Goal: Task Accomplishment & Management: Manage account settings

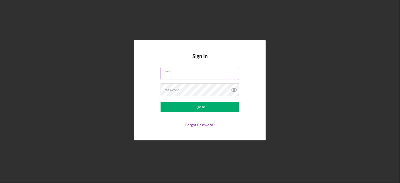
click at [188, 74] on input "Email" at bounding box center [200, 73] width 79 height 13
type input "[EMAIL_ADDRESS][DOMAIN_NAME]"
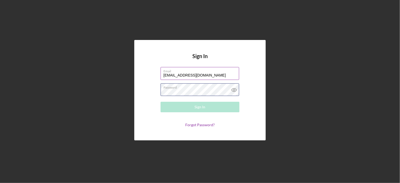
click at [196, 88] on div "Password Required" at bounding box center [200, 89] width 79 height 13
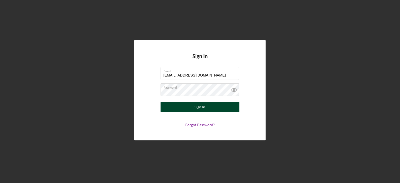
click at [189, 108] on button "Sign In" at bounding box center [200, 107] width 79 height 11
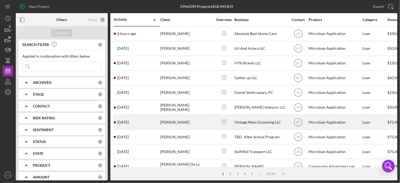
click at [251, 121] on div "Vintage Mens Grooming LLC" at bounding box center [261, 122] width 53 height 14
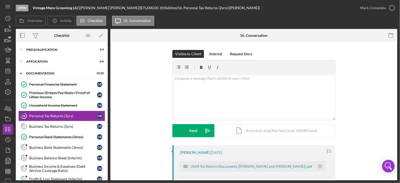
scroll to position [4, 0]
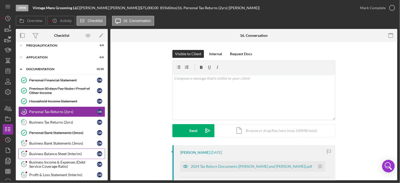
click at [68, 152] on div "Business Balance Sheet (Interim)" at bounding box center [63, 154] width 68 height 4
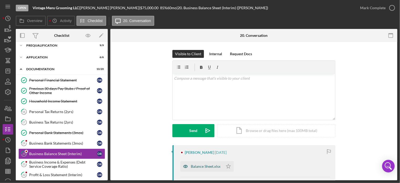
click at [205, 165] on div "Balance Sheet.xlsx" at bounding box center [206, 166] width 30 height 4
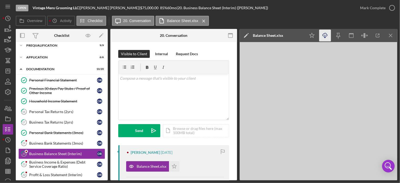
click at [325, 34] on icon "Icon/Download" at bounding box center [326, 36] width 12 height 12
click at [46, 161] on div "Business Income & Expenses (Debt Service Coverage Ratio)" at bounding box center [63, 164] width 68 height 8
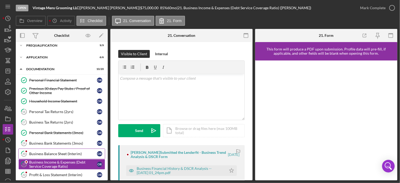
click at [58, 150] on link "20 Business Balance Sheet (Interim) O R" at bounding box center [61, 154] width 87 height 11
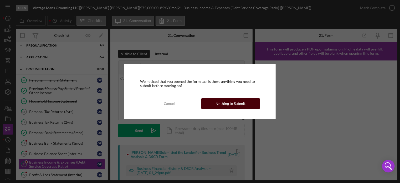
click at [244, 103] on div "Nothing to Submit" at bounding box center [231, 103] width 30 height 11
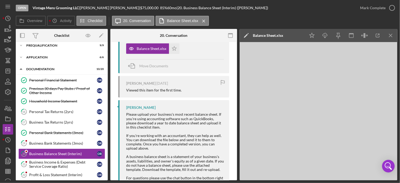
scroll to position [123, 0]
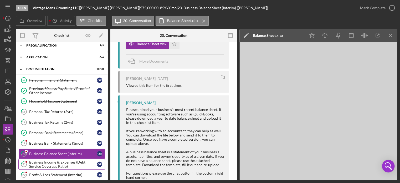
click at [46, 163] on div "Business Income & Expenses (Debt Service Coverage Ratio)" at bounding box center [63, 164] width 68 height 8
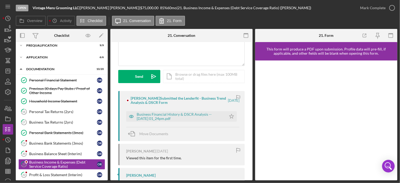
scroll to position [54, 0]
click at [173, 116] on div "Business Financial History & DSCR Analysis -- [DATE] 01_24pm.pdf" at bounding box center [180, 116] width 87 height 8
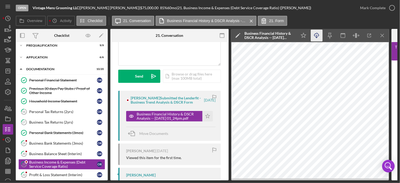
click at [315, 34] on icon "Icon/Download" at bounding box center [317, 36] width 12 height 12
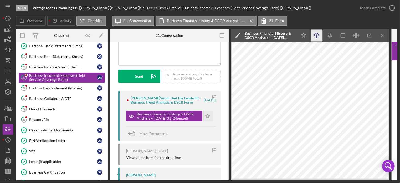
scroll to position [91, 0]
click at [57, 87] on div "Profit & Loss Statement (Interim)" at bounding box center [63, 88] width 68 height 4
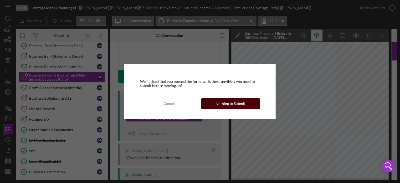
click at [216, 103] on button "Nothing to Submit" at bounding box center [231, 103] width 59 height 11
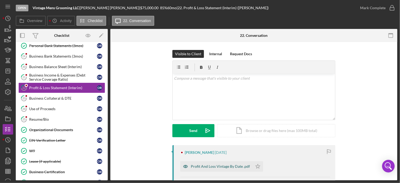
click at [234, 168] on div "Profit And Loss Vintage By Date .pdf" at bounding box center [220, 166] width 59 height 4
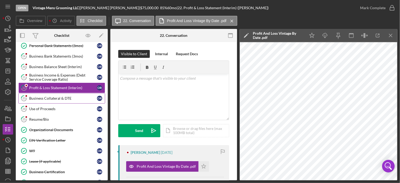
click at [44, 96] on div "Business Collateral & DTE" at bounding box center [63, 98] width 68 height 4
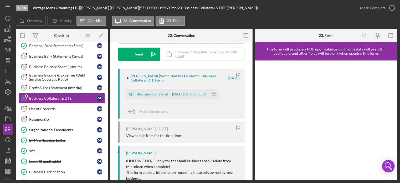
scroll to position [80, 0]
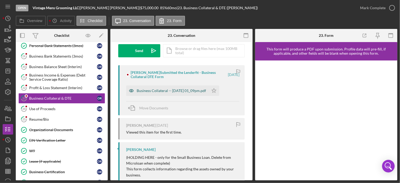
click at [168, 91] on div "Business Collateral -- [DATE] 01_09pm.pdf" at bounding box center [171, 91] width 69 height 4
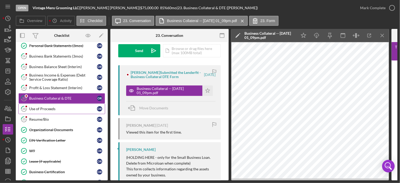
click at [45, 107] on div "Use of Proceeds" at bounding box center [63, 109] width 68 height 4
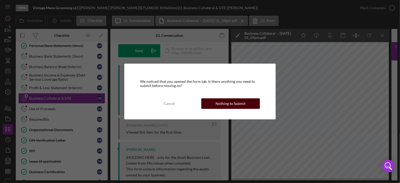
click at [232, 104] on div "Nothing to Submit" at bounding box center [231, 103] width 30 height 11
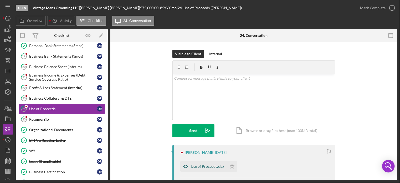
click at [201, 166] on div "Use of Proceeds.xlsx" at bounding box center [207, 166] width 33 height 4
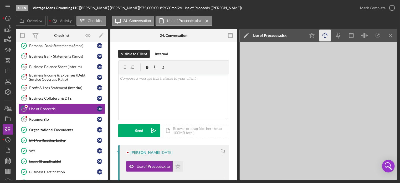
click at [327, 34] on icon "Icon/Download" at bounding box center [326, 36] width 12 height 12
click at [38, 115] on link "25 Resume/Bio O R" at bounding box center [61, 119] width 87 height 11
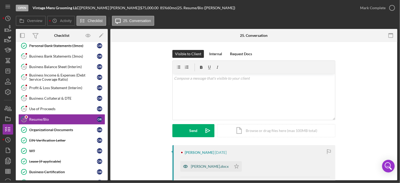
click at [202, 168] on div "[PERSON_NAME].docx" at bounding box center [210, 166] width 38 height 4
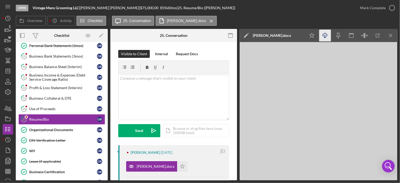
click at [325, 35] on line "button" at bounding box center [325, 36] width 0 height 3
click at [51, 128] on div "Organizational Documents" at bounding box center [63, 130] width 68 height 4
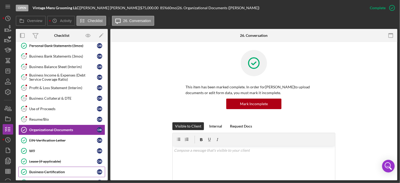
click at [55, 170] on div "Business Certification" at bounding box center [63, 172] width 68 height 4
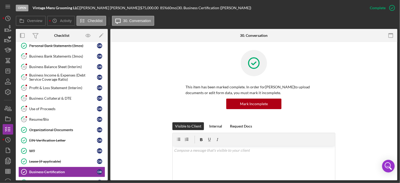
scroll to position [121, 0]
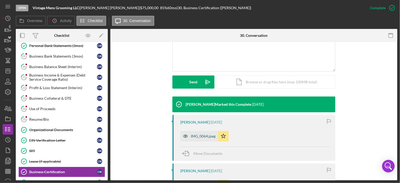
click at [199, 137] on div "IMG_0064.jpeg" at bounding box center [203, 136] width 25 height 4
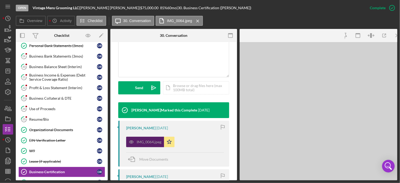
scroll to position [127, 0]
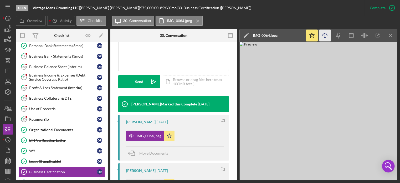
click at [325, 33] on icon "Icon/Download" at bounding box center [326, 36] width 12 height 12
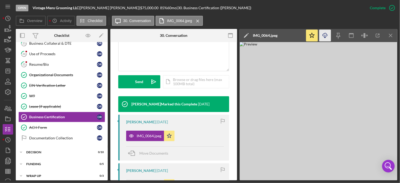
scroll to position [159, 0]
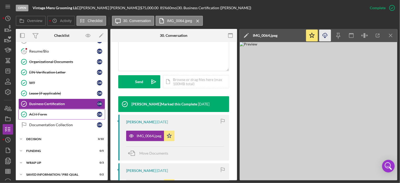
click at [33, 112] on div "ACH Form" at bounding box center [63, 114] width 68 height 4
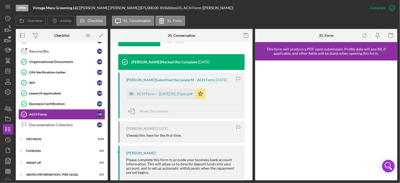
scroll to position [169, 0]
click at [151, 93] on div "ACH Form -- [DATE] 03_07pm.pdf" at bounding box center [165, 94] width 56 height 4
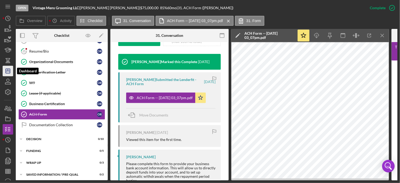
click at [9, 70] on icon "Icon/Dashboard" at bounding box center [7, 70] width 13 height 13
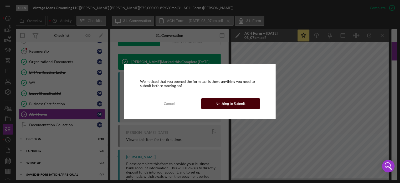
click at [224, 102] on div "Nothing to Submit" at bounding box center [231, 103] width 30 height 11
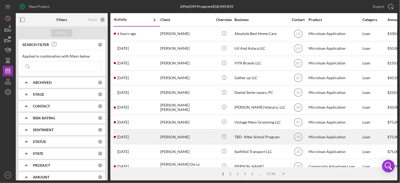
click at [243, 135] on div "TBD- After School Program" at bounding box center [261, 137] width 53 height 14
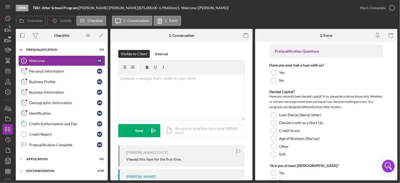
click at [106, 150] on div "Welcome 1 Welcome R R 2 Personal Information R R 3 Business Profile R R 4 Busin…" at bounding box center [62, 104] width 92 height 97
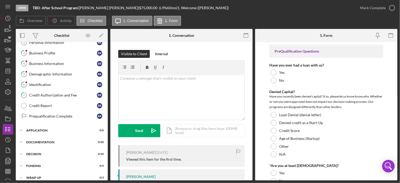
scroll to position [45, 0]
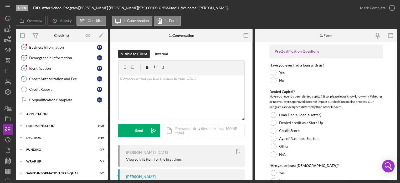
click at [20, 112] on icon "Icon/Expander" at bounding box center [21, 114] width 11 height 11
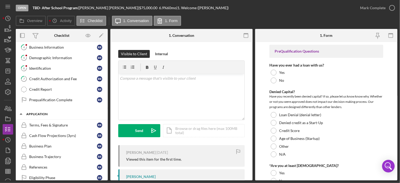
click at [20, 5] on polyline at bounding box center [21, 4] width 2 height 1
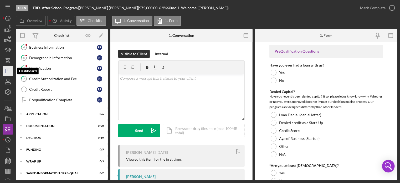
click at [6, 69] on polygon "button" at bounding box center [8, 71] width 4 height 4
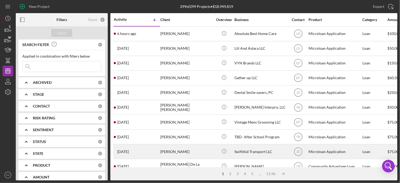
click at [240, 151] on div "SwiftAid Transport LLC" at bounding box center [261, 152] width 53 height 14
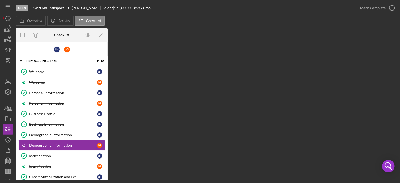
scroll to position [34, 0]
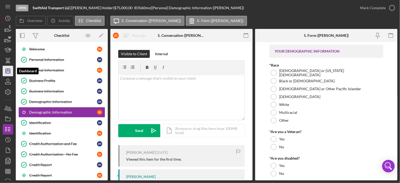
click at [6, 69] on polygon "button" at bounding box center [8, 71] width 4 height 4
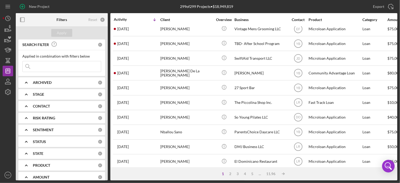
scroll to position [95, 0]
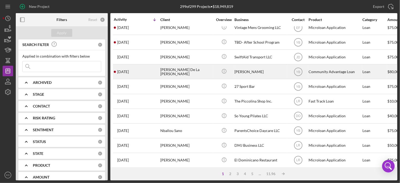
click at [182, 71] on div "[PERSON_NAME] De La [PERSON_NAME]" at bounding box center [186, 72] width 53 height 14
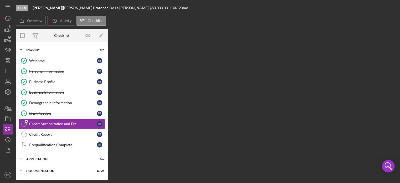
scroll to position [12, 0]
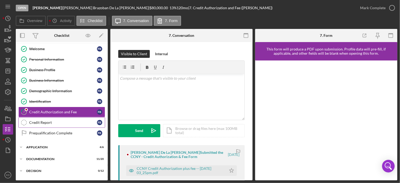
click at [41, 122] on div "Credit Report" at bounding box center [63, 123] width 68 height 4
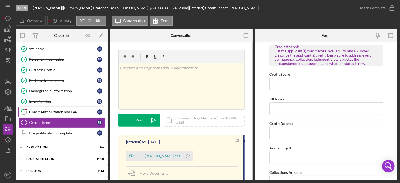
click at [41, 111] on div "Credit Authorization and Fee" at bounding box center [63, 112] width 68 height 4
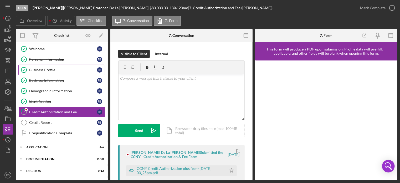
click at [36, 68] on div "Business Profile" at bounding box center [63, 70] width 68 height 4
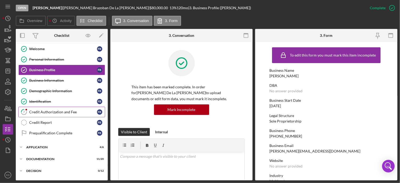
click at [41, 108] on link "7 Credit Authorization and Fee F B" at bounding box center [61, 112] width 87 height 11
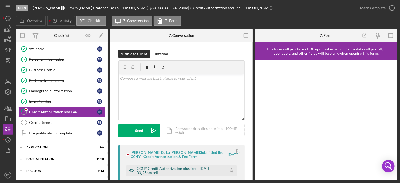
click at [183, 170] on div "CCNY Credit Authorization plus fee -- [DATE] 03_25pm.pdf" at bounding box center [180, 171] width 87 height 8
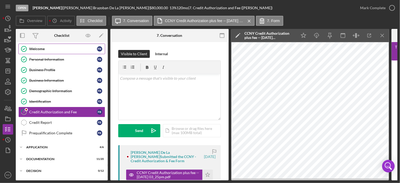
click at [33, 46] on link "Welcome Welcome F B" at bounding box center [61, 49] width 87 height 11
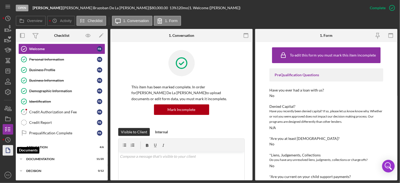
click at [9, 152] on icon "button" at bounding box center [7, 150] width 13 height 13
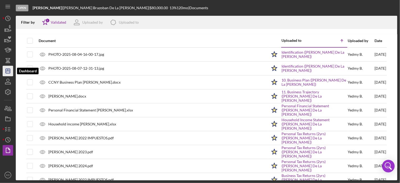
click at [9, 69] on polygon "button" at bounding box center [8, 71] width 4 height 4
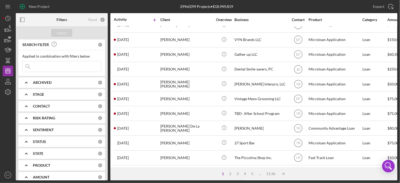
scroll to position [42, 0]
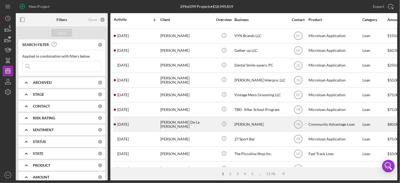
click at [181, 123] on div "[PERSON_NAME] De La [PERSON_NAME]" at bounding box center [186, 124] width 53 height 14
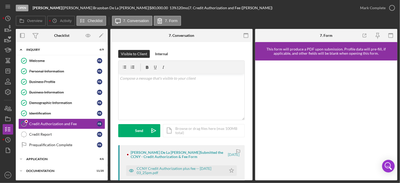
scroll to position [12, 0]
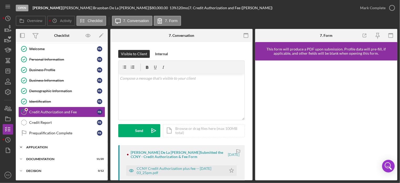
click at [21, 145] on icon "Icon/Expander" at bounding box center [21, 147] width 11 height 11
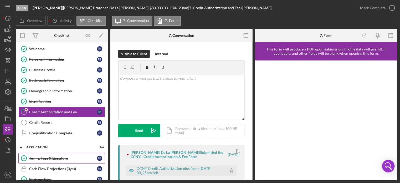
click at [42, 159] on div "Terms, Fees & Signature" at bounding box center [63, 158] width 68 height 4
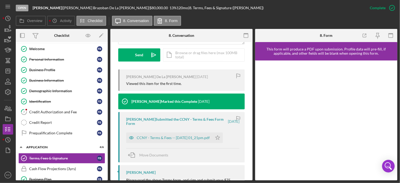
scroll to position [156, 0]
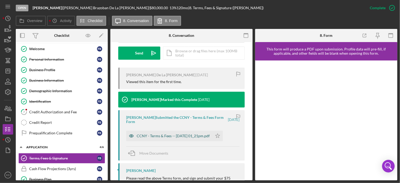
click at [184, 134] on div "CCNY - Terms & Fees -- [DATE] 01_21pm.pdf" at bounding box center [173, 136] width 73 height 4
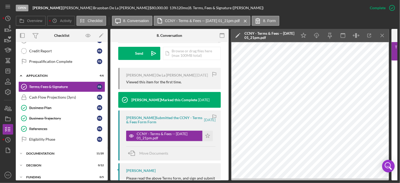
scroll to position [84, 0]
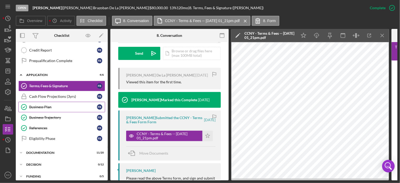
click at [39, 105] on div "Business Plan" at bounding box center [63, 107] width 68 height 4
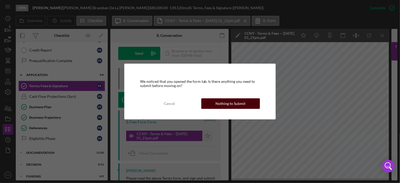
click at [236, 103] on div "Nothing to Submit" at bounding box center [231, 103] width 30 height 11
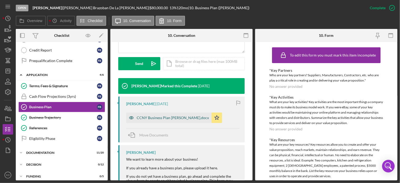
click at [163, 118] on div "CCNY Business Plan [PERSON_NAME].docx" at bounding box center [173, 118] width 72 height 4
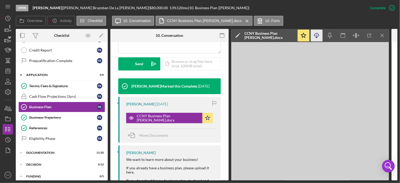
click at [317, 34] on icon "Icon/Download" at bounding box center [317, 36] width 12 height 12
click at [22, 74] on icon "Icon/Expander" at bounding box center [21, 75] width 11 height 11
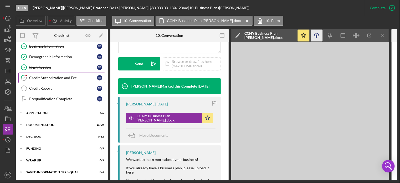
scroll to position [46, 0]
click at [21, 110] on icon "Icon/Expander" at bounding box center [21, 113] width 11 height 11
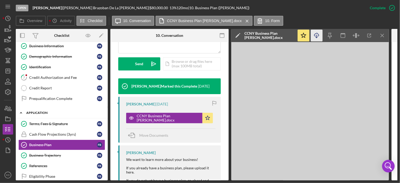
scroll to position [79, 0]
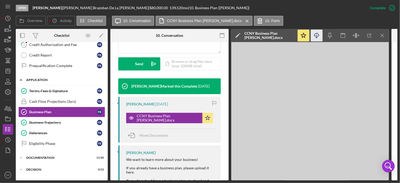
click at [21, 78] on icon "Icon/Expander" at bounding box center [21, 80] width 11 height 11
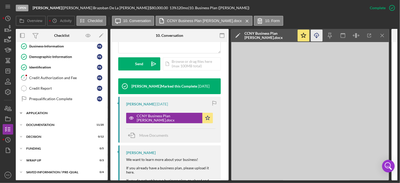
scroll to position [46, 0]
click at [22, 123] on icon "Icon/Expander" at bounding box center [21, 125] width 11 height 11
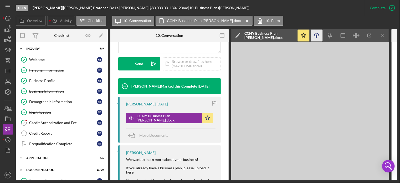
scroll to position [0, 0]
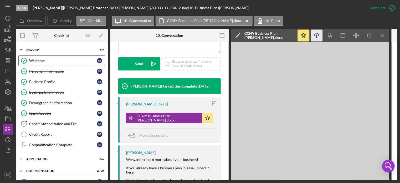
click at [38, 58] on link "Welcome Welcome F B" at bounding box center [61, 61] width 87 height 11
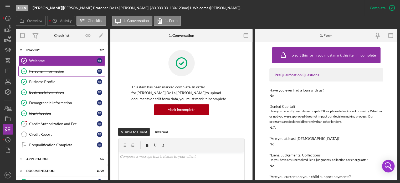
click at [43, 71] on div "Personal Information" at bounding box center [63, 71] width 68 height 4
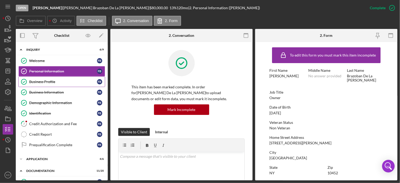
click at [43, 82] on div "Business Profile" at bounding box center [63, 82] width 68 height 4
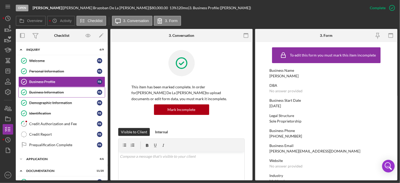
click at [43, 89] on link "Business Information Business Information F B" at bounding box center [61, 92] width 87 height 11
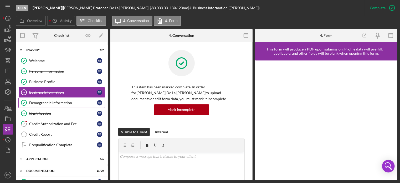
click at [42, 101] on div "Demographic Information" at bounding box center [63, 103] width 68 height 4
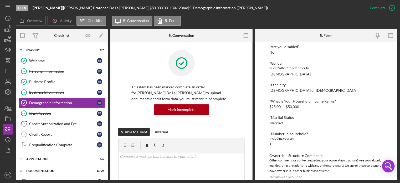
scroll to position [82, 0]
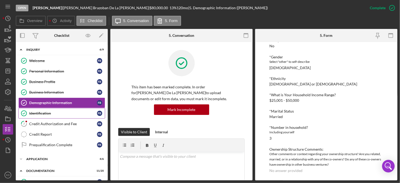
click at [42, 112] on div "Identification" at bounding box center [63, 113] width 68 height 4
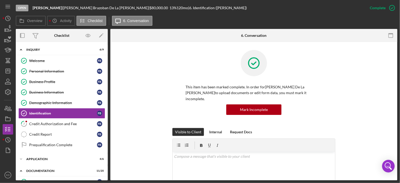
scroll to position [121, 0]
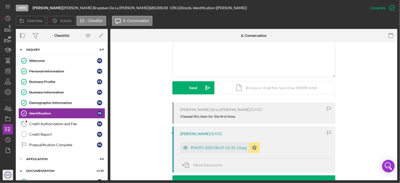
click at [6, 174] on text "KD" at bounding box center [7, 175] width 3 height 3
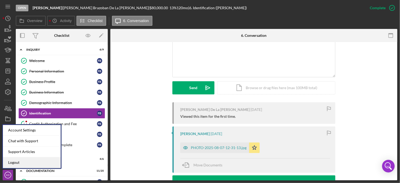
click at [8, 162] on link "Logout" at bounding box center [32, 162] width 58 height 11
